Goal: Information Seeking & Learning: Learn about a topic

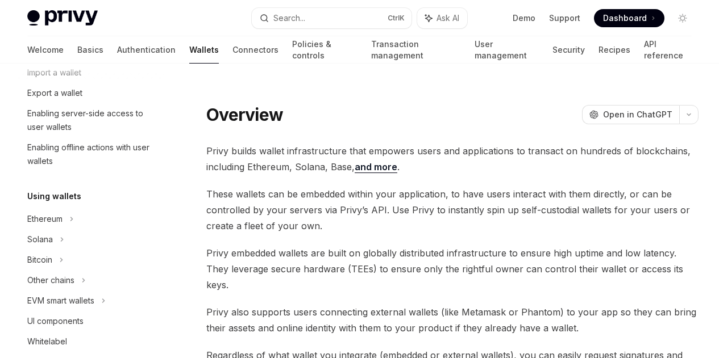
scroll to position [72, 0]
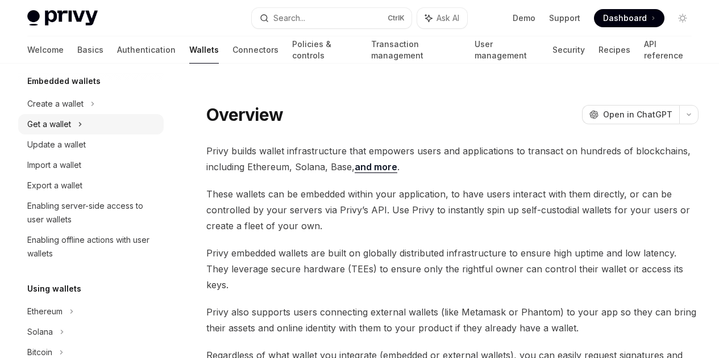
click at [79, 125] on icon at bounding box center [80, 125] width 5 height 14
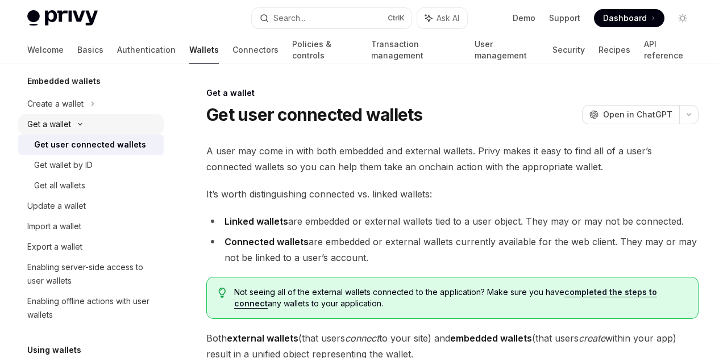
click at [79, 125] on icon at bounding box center [80, 124] width 14 height 5
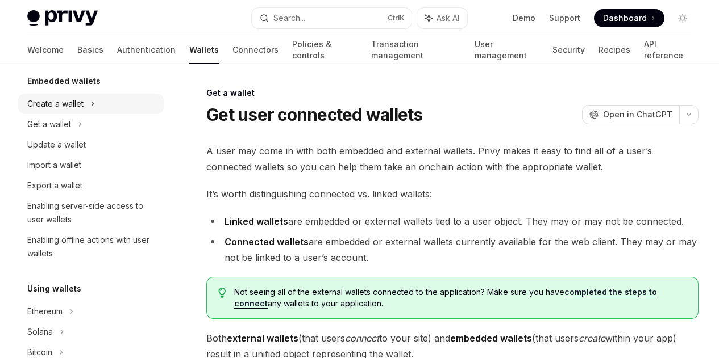
click at [92, 102] on icon at bounding box center [93, 103] width 2 height 3
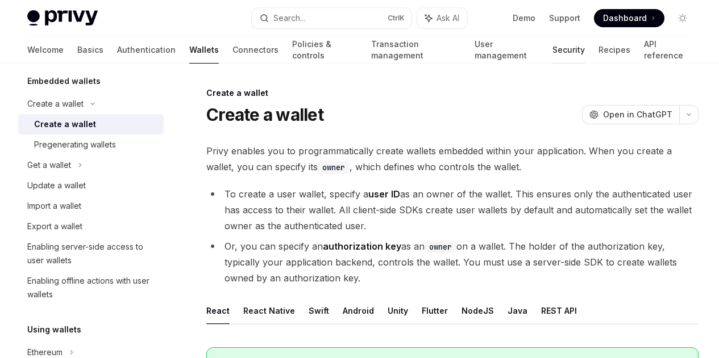
click at [552, 55] on link "Security" at bounding box center [568, 49] width 32 height 27
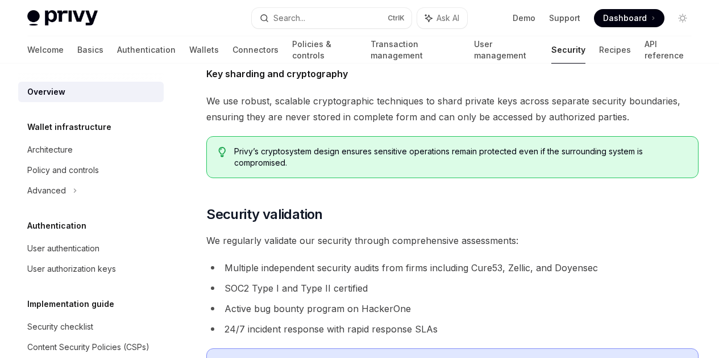
scroll to position [523, 0]
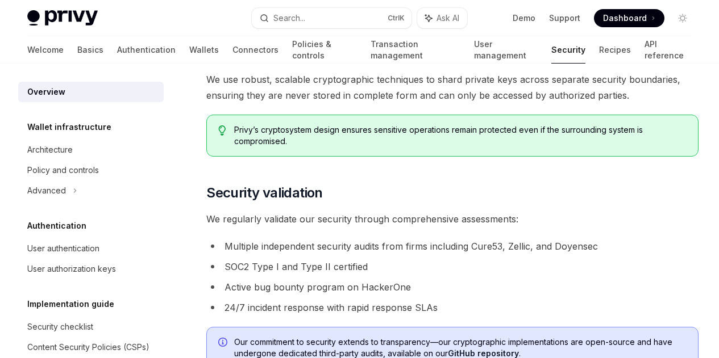
drag, startPoint x: 453, startPoint y: 167, endPoint x: 477, endPoint y: 166, distance: 23.9
click at [477, 33] on span "Sensitive wallet operations take place within Trusted Execution Environments (T…" at bounding box center [452, 9] width 492 height 48
click at [312, 200] on div "The security of your users’ data and digital assets is our top priority at Priv…" at bounding box center [452, 63] width 492 height 921
drag, startPoint x: 270, startPoint y: 208, endPoint x: 285, endPoint y: 208, distance: 14.8
click at [285, 58] on strong "Key sharding and cryptography" at bounding box center [276, 52] width 141 height 11
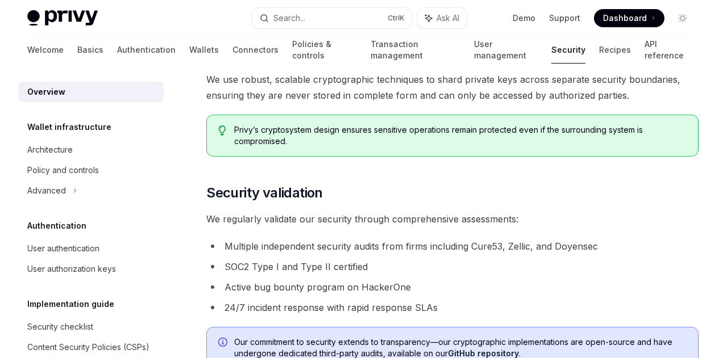
click at [300, 58] on strong "Key sharding and cryptography" at bounding box center [276, 52] width 141 height 11
drag, startPoint x: 291, startPoint y: 210, endPoint x: 349, endPoint y: 207, distance: 57.4
click at [349, 60] on span "Key sharding and cryptography" at bounding box center [452, 52] width 492 height 16
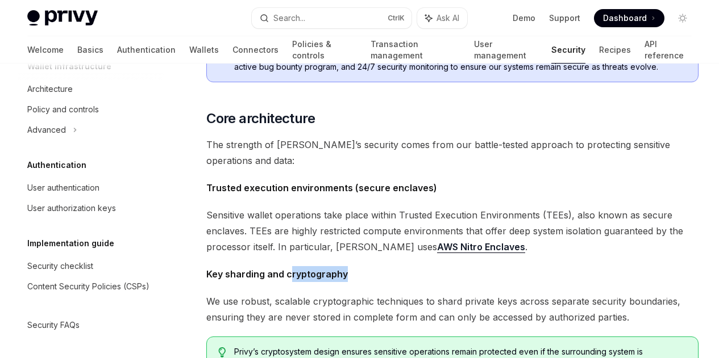
scroll to position [0, 0]
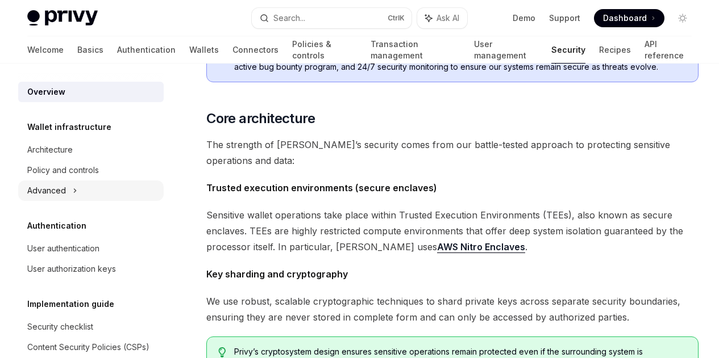
click at [76, 194] on icon at bounding box center [75, 191] width 5 height 14
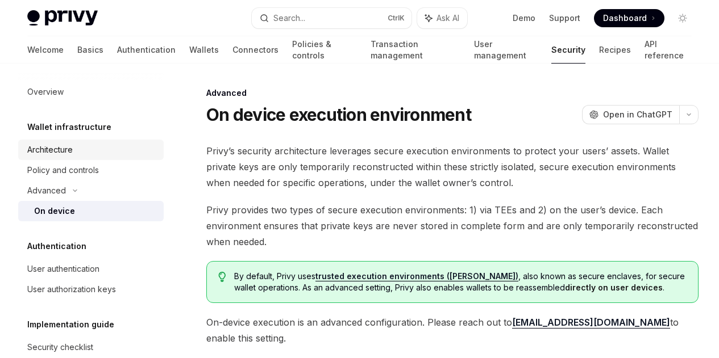
click at [73, 148] on div "Architecture" at bounding box center [49, 150] width 45 height 14
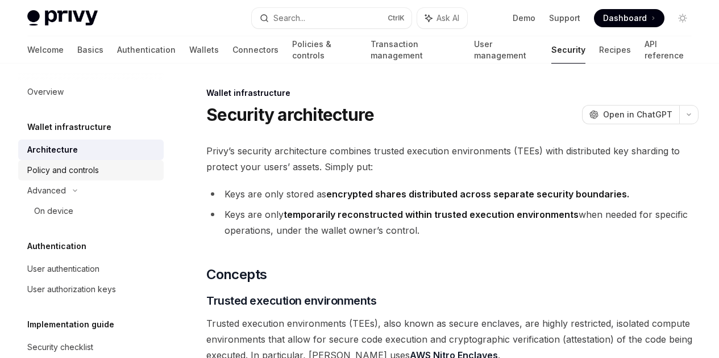
click at [78, 172] on div "Policy and controls" at bounding box center [63, 171] width 72 height 14
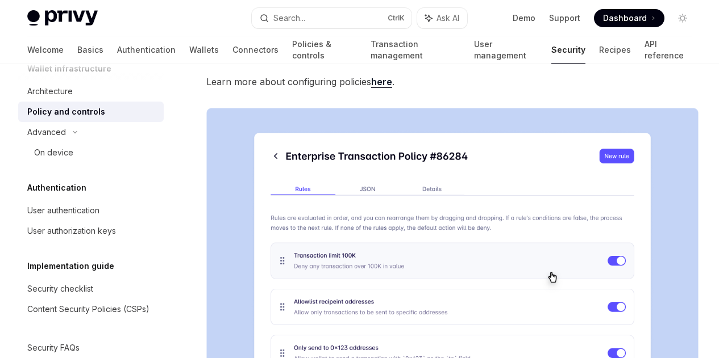
scroll to position [70, 0]
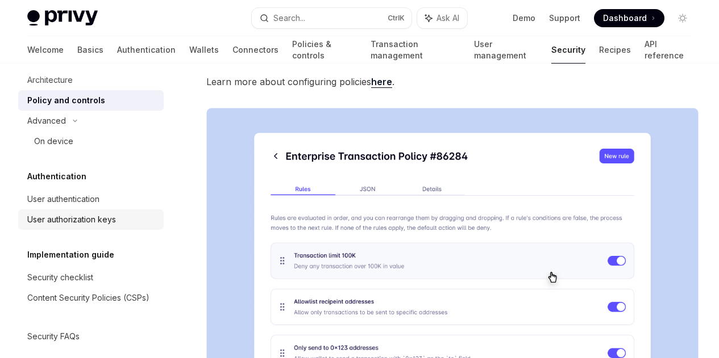
click at [85, 222] on div "User authorization keys" at bounding box center [71, 220] width 89 height 14
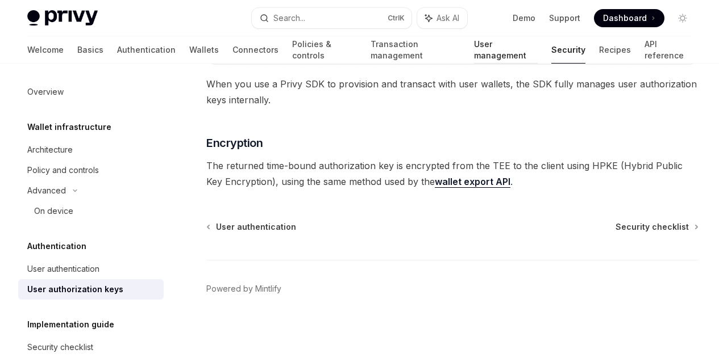
click at [489, 49] on link "User management" at bounding box center [506, 49] width 64 height 27
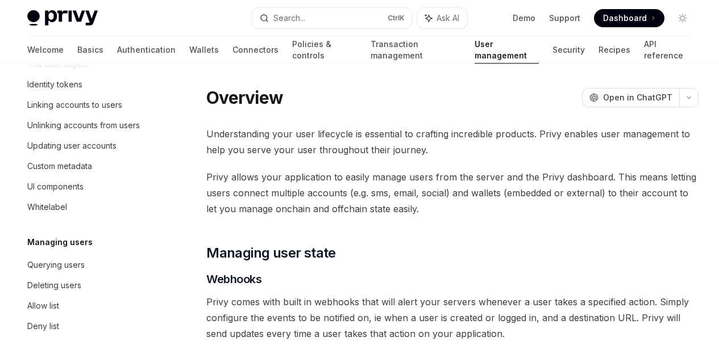
scroll to position [285, 0]
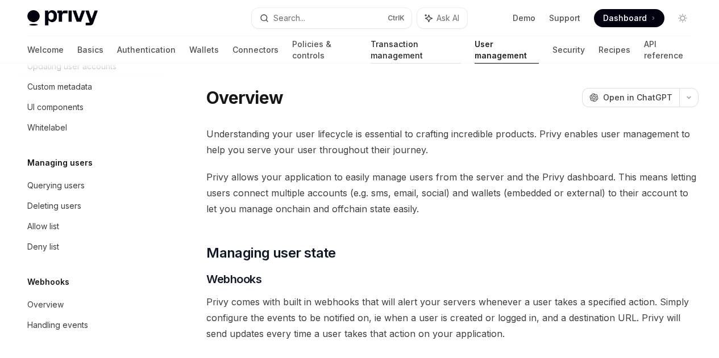
click at [374, 51] on link "Transaction management" at bounding box center [415, 49] width 90 height 27
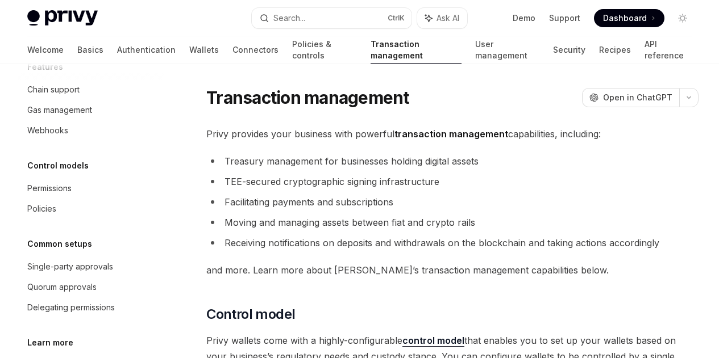
scroll to position [141, 0]
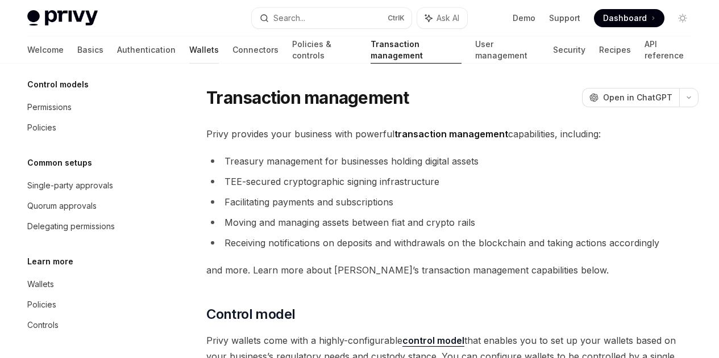
click at [189, 50] on link "Wallets" at bounding box center [204, 49] width 30 height 27
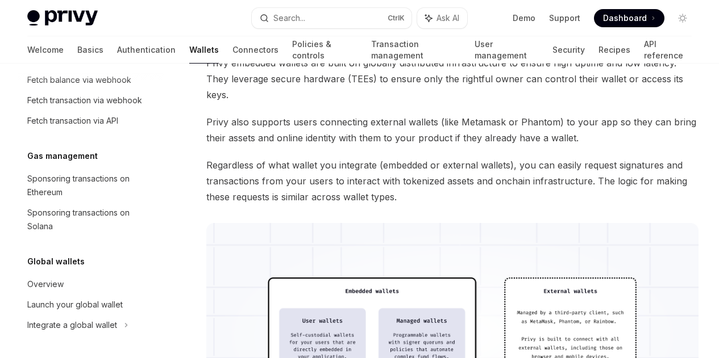
scroll to position [48, 0]
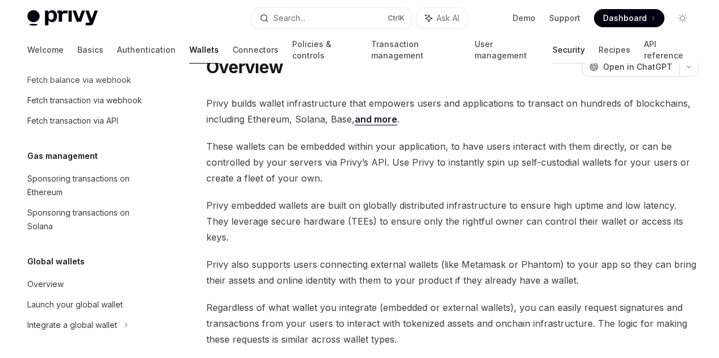
click at [552, 51] on link "Security" at bounding box center [568, 49] width 32 height 27
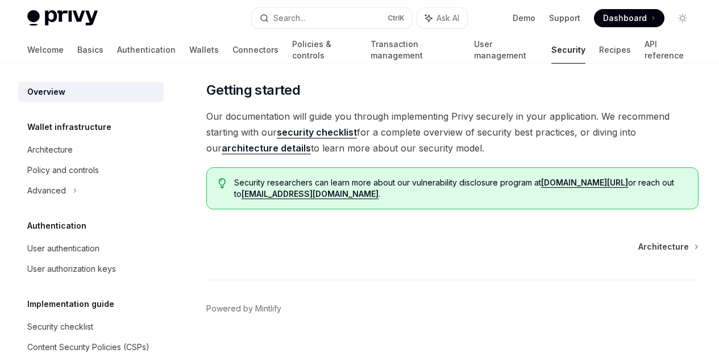
scroll to position [827, 0]
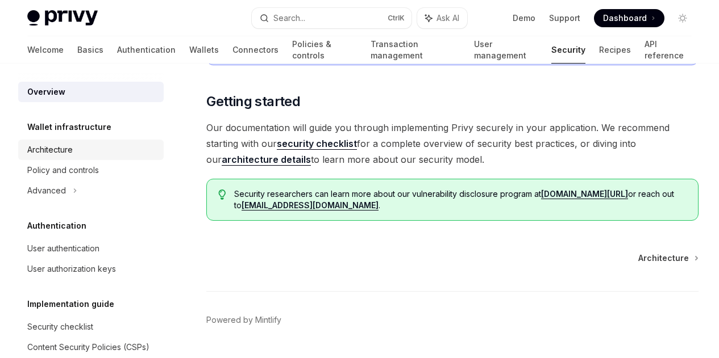
click at [83, 160] on link "Architecture" at bounding box center [90, 150] width 145 height 20
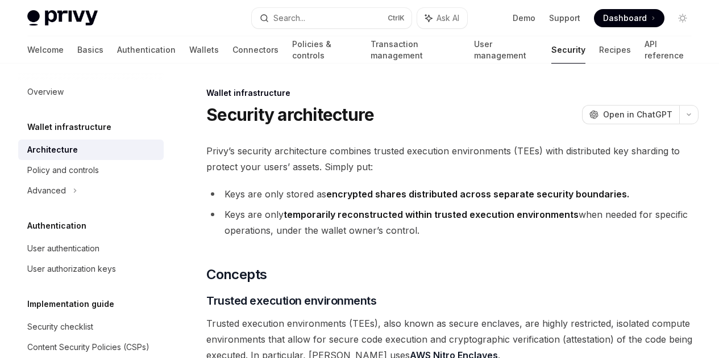
click at [109, 124] on div "Wallet infrastructure" at bounding box center [90, 127] width 145 height 14
click at [106, 127] on div "Wallet infrastructure" at bounding box center [90, 127] width 145 height 14
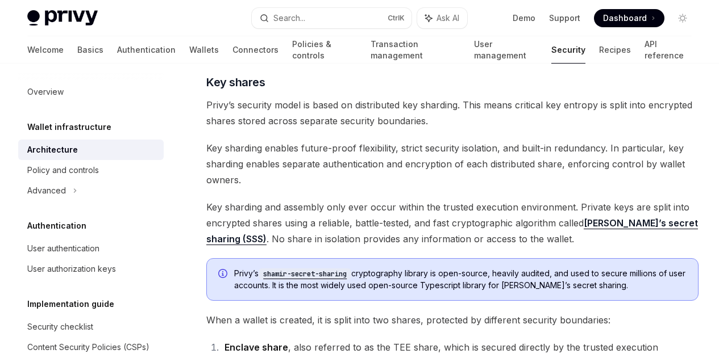
scroll to position [447, 0]
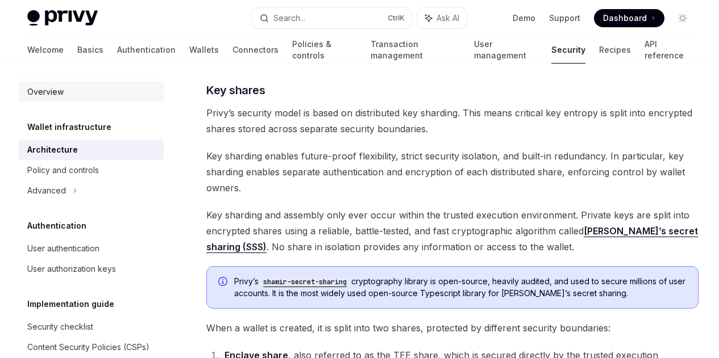
click at [69, 96] on div "Overview" at bounding box center [92, 92] width 130 height 14
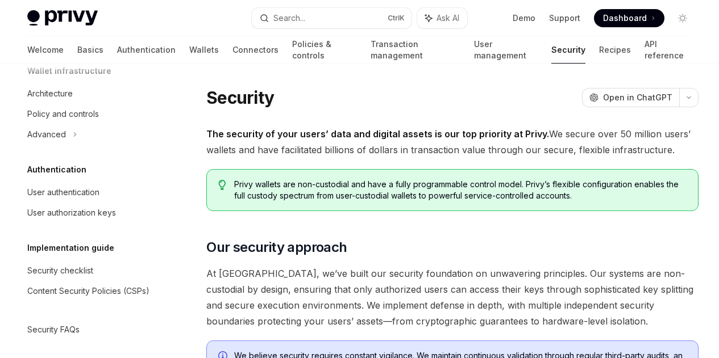
scroll to position [39, 0]
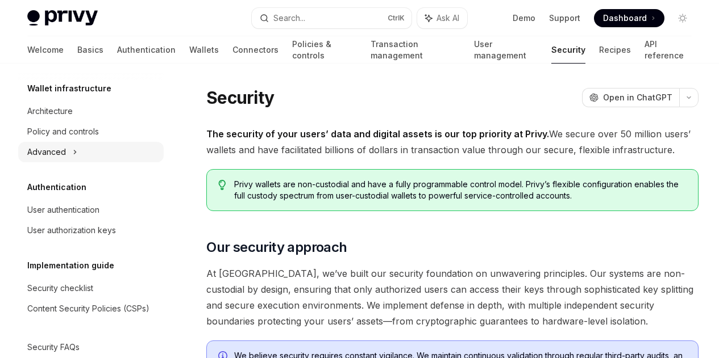
click at [74, 151] on icon at bounding box center [75, 152] width 2 height 3
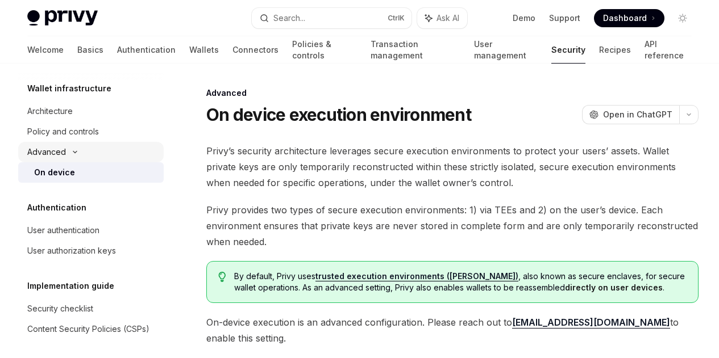
type textarea "*"
